Goal: Task Accomplishment & Management: Complete application form

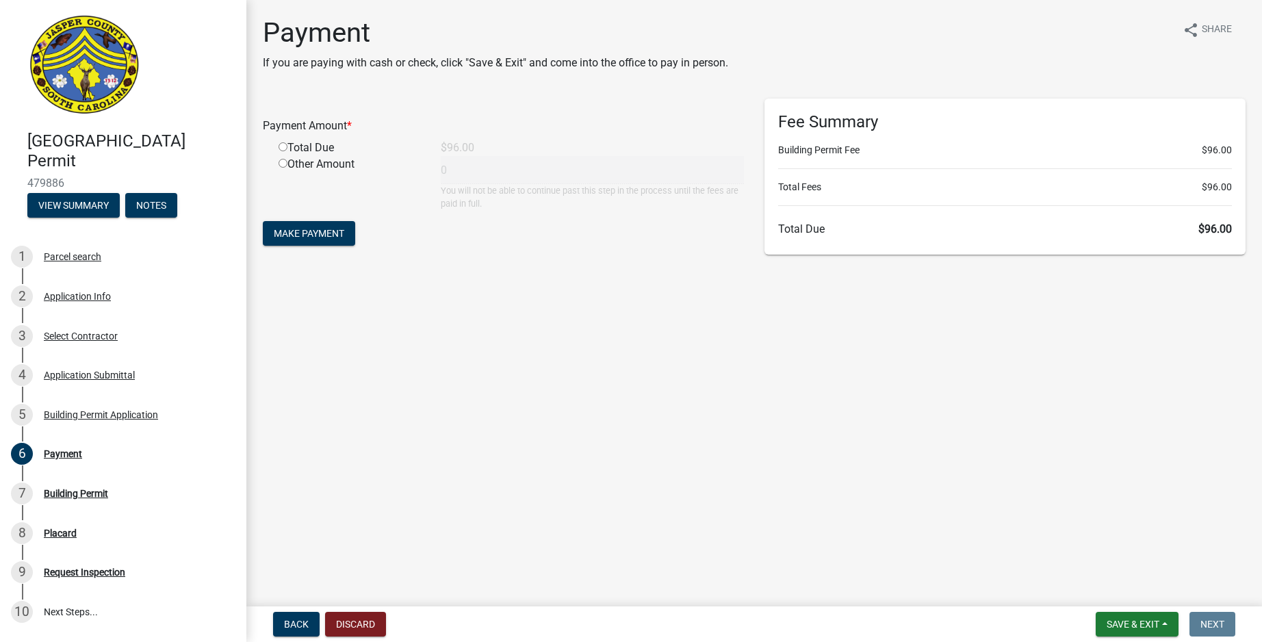
click at [283, 151] on input "radio" at bounding box center [283, 146] width 9 height 9
radio input "true"
type input "96"
click at [327, 237] on span "Make Payment" at bounding box center [309, 233] width 71 height 11
